Goal: Check status: Check status

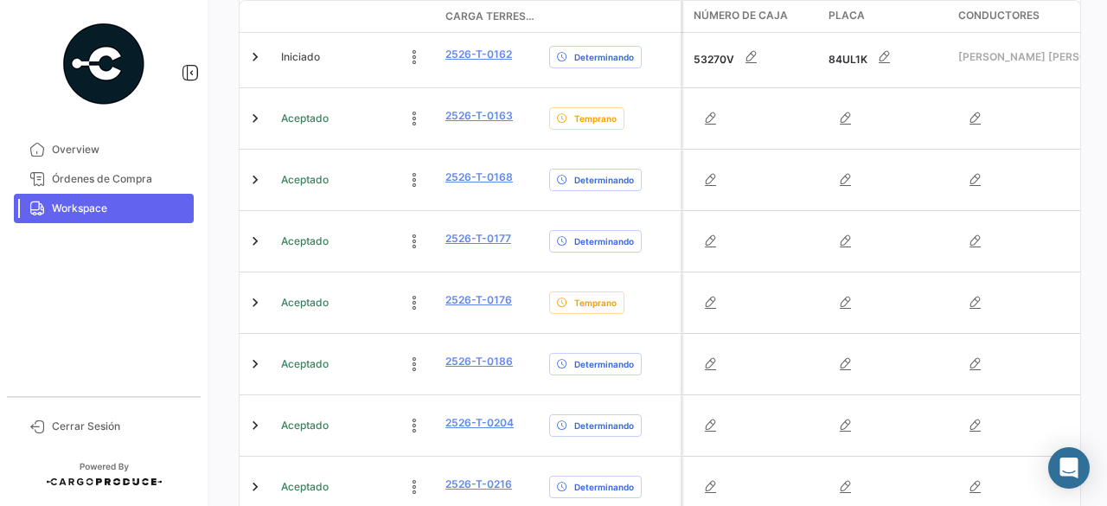
scroll to position [469, 0]
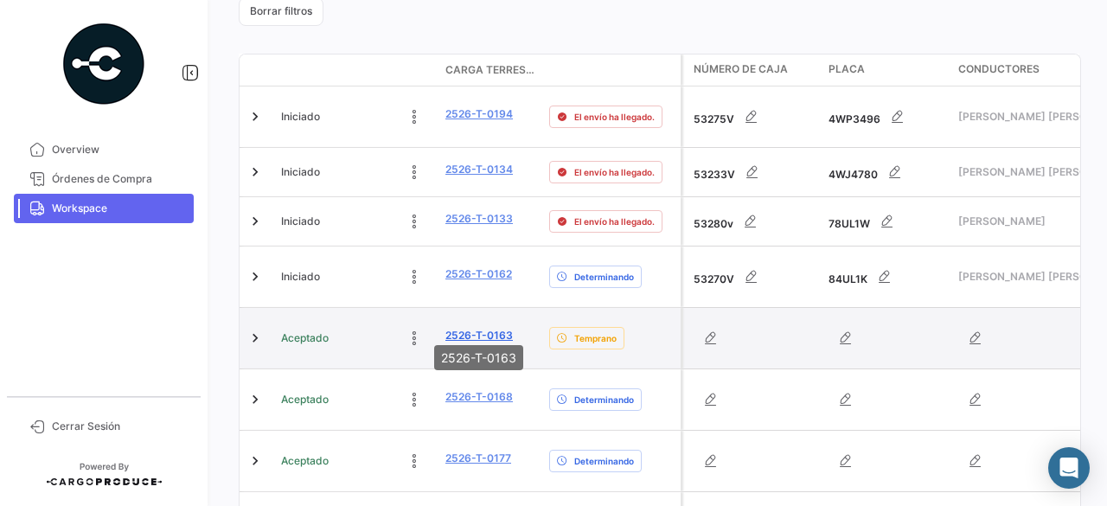
click at [462, 328] on link "2526-T-0163" at bounding box center [478, 336] width 67 height 16
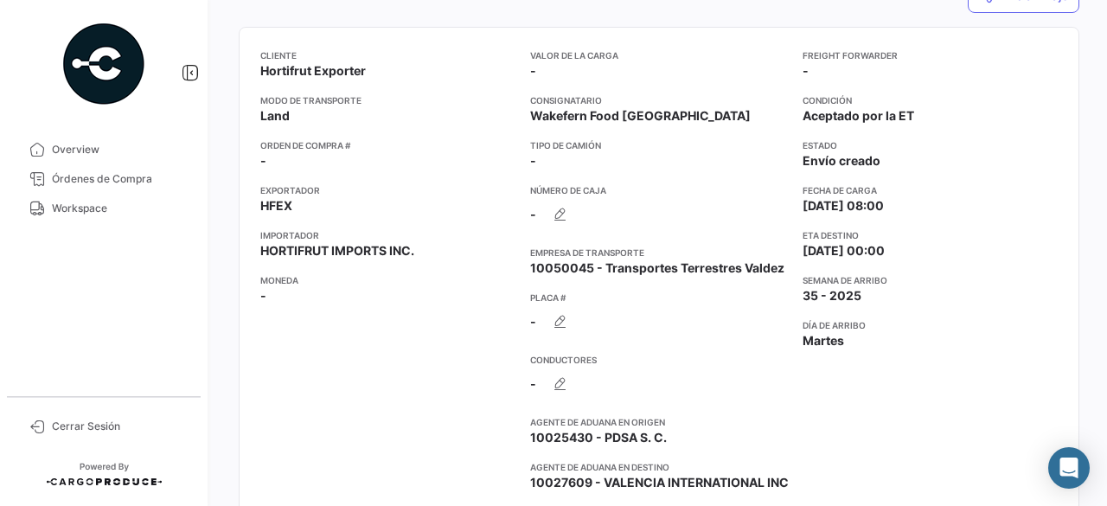
scroll to position [596, 0]
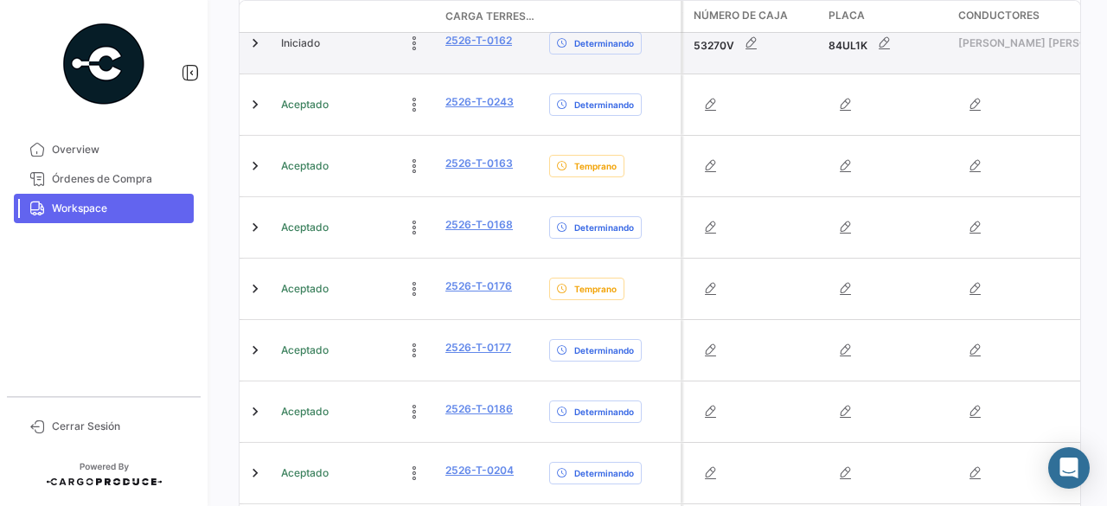
scroll to position [605, 0]
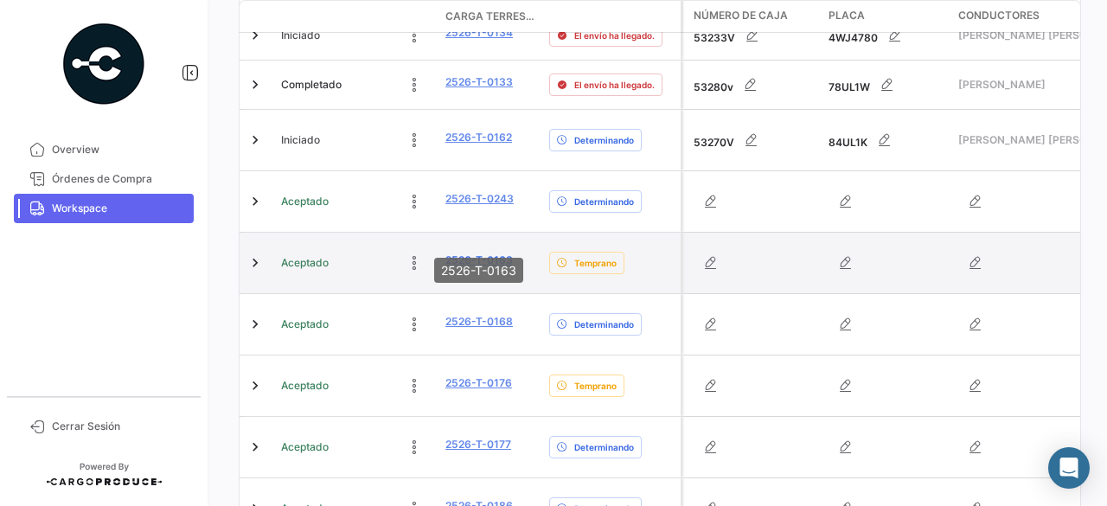
click at [460, 253] on link "2526-T-0163" at bounding box center [478, 261] width 67 height 16
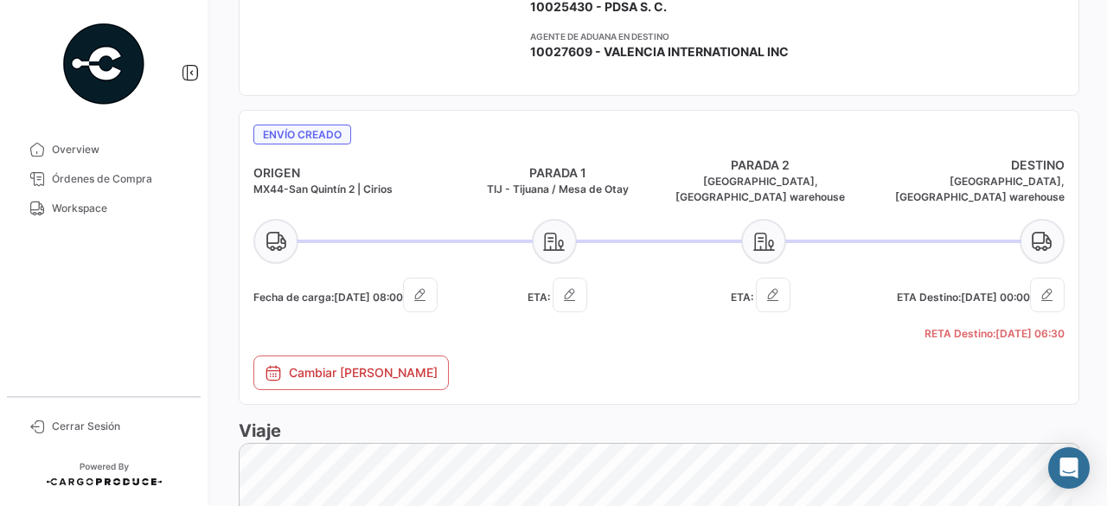
scroll to position [692, 0]
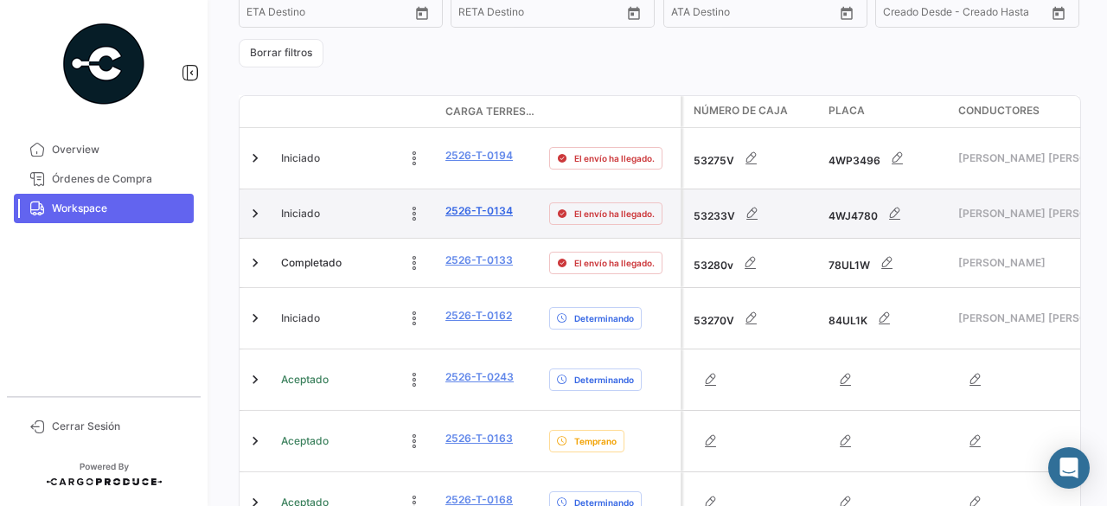
scroll to position [519, 0]
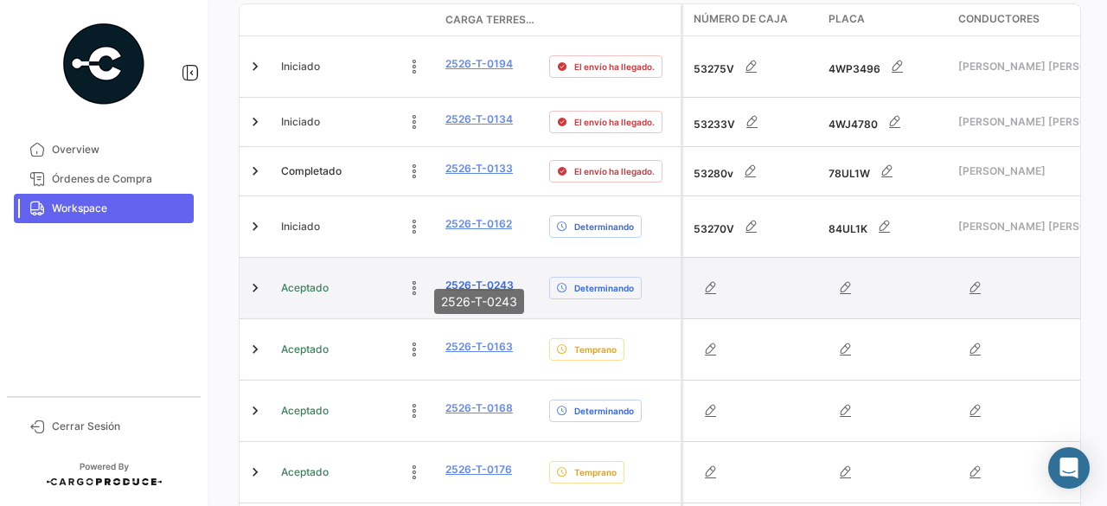
click at [463, 278] on link "2526-T-0243" at bounding box center [479, 286] width 68 height 16
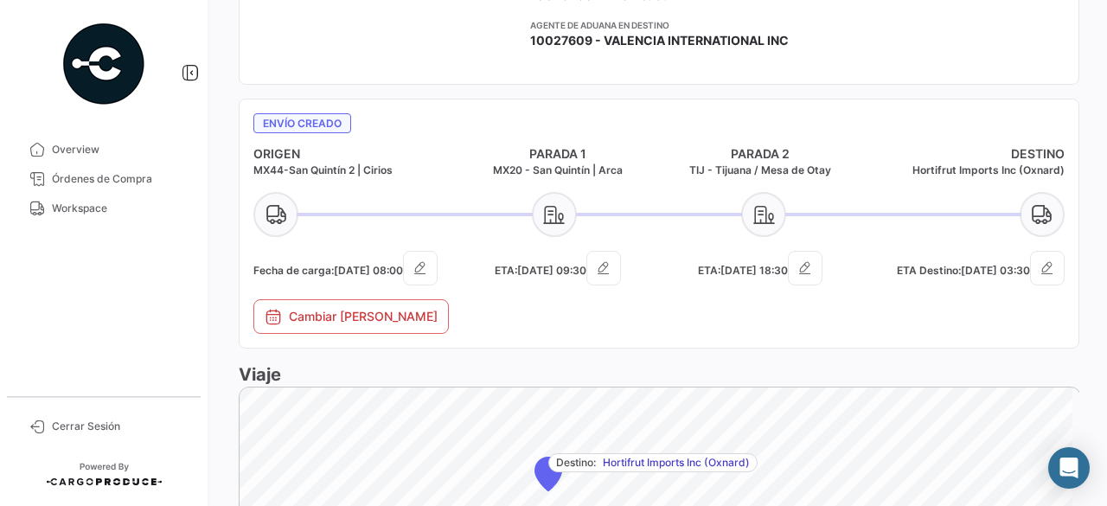
scroll to position [669, 0]
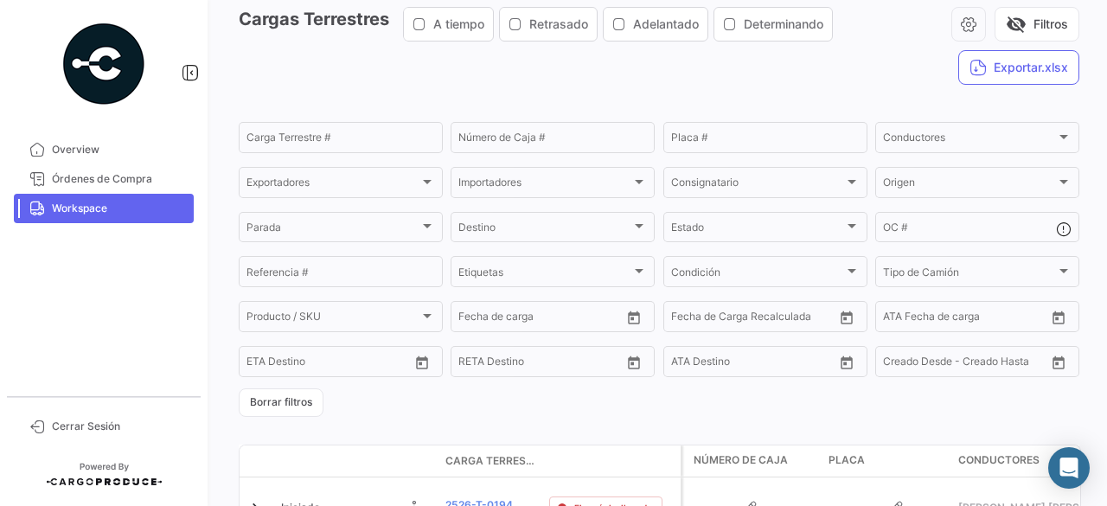
scroll to position [173, 0]
